Goal: Information Seeking & Learning: Learn about a topic

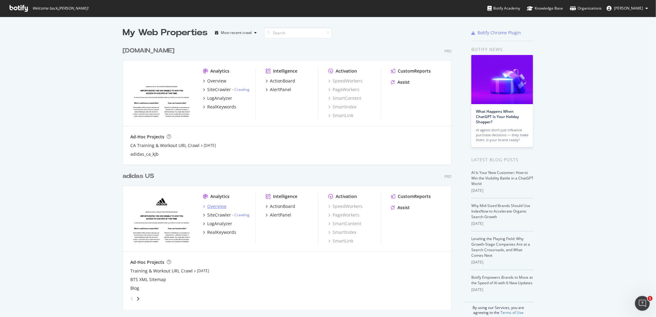
drag, startPoint x: 218, startPoint y: 202, endPoint x: 216, endPoint y: 206, distance: 3.7
click at [496, 8] on div "Botify Academy" at bounding box center [504, 8] width 33 height 6
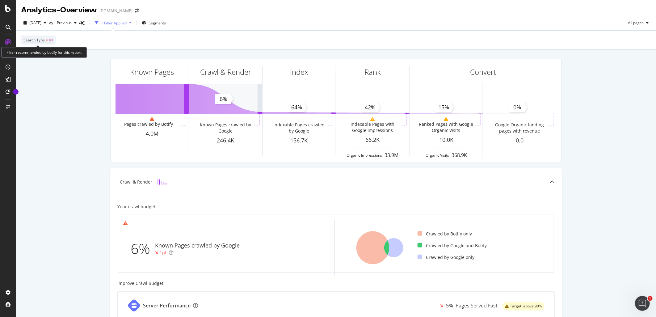
click at [41, 44] on span "Search Type = All" at bounding box center [38, 40] width 30 height 9
click at [49, 41] on span "All" at bounding box center [51, 40] width 4 height 9
click at [35, 55] on icon at bounding box center [35, 55] width 4 height 4
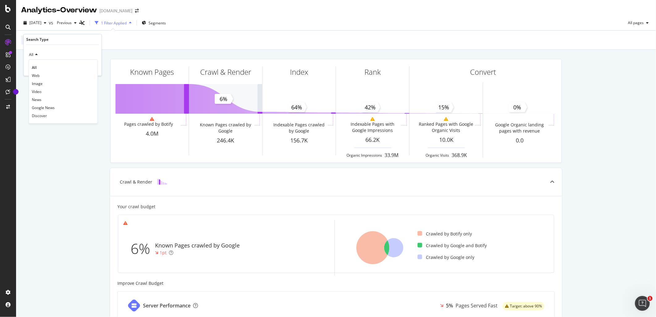
click at [66, 181] on div "Known Pages Pages crawled by Botify 4.0M Crawl & Render Known Pages crawled by …" at bounding box center [336, 275] width 640 height 450
